Goal: Task Accomplishment & Management: Manage account settings

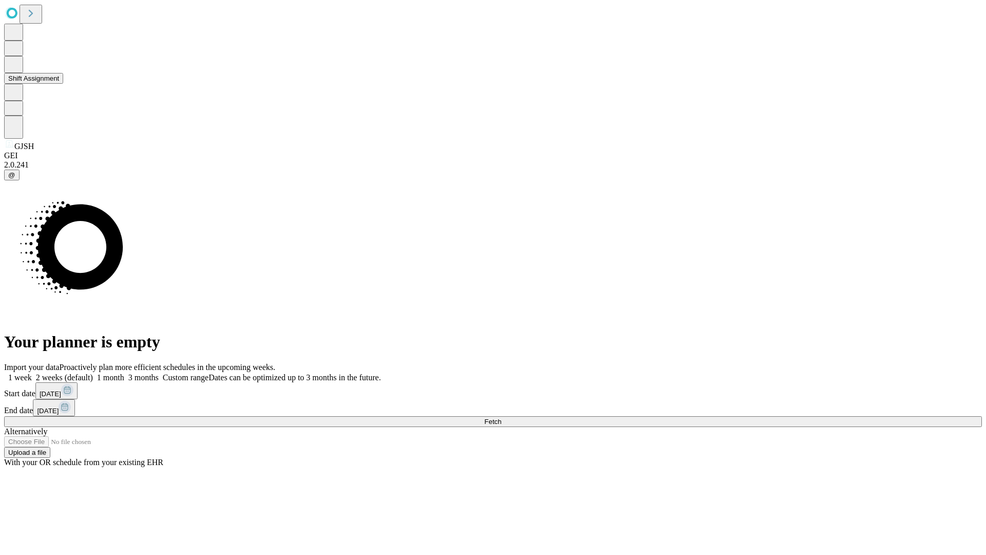
click at [63, 84] on button "Shift Assignment" at bounding box center [33, 78] width 59 height 11
